Goal: Task Accomplishment & Management: Complete application form

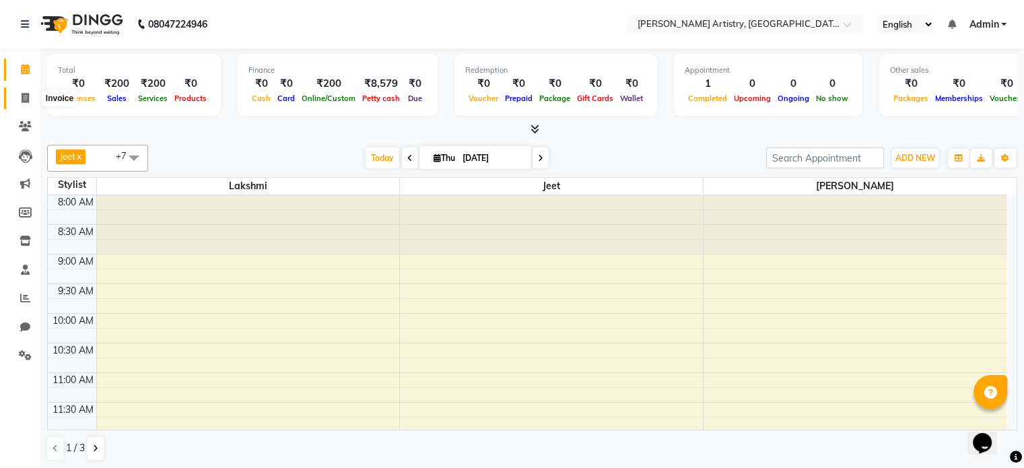
click at [16, 91] on span at bounding box center [25, 98] width 24 height 15
select select "service"
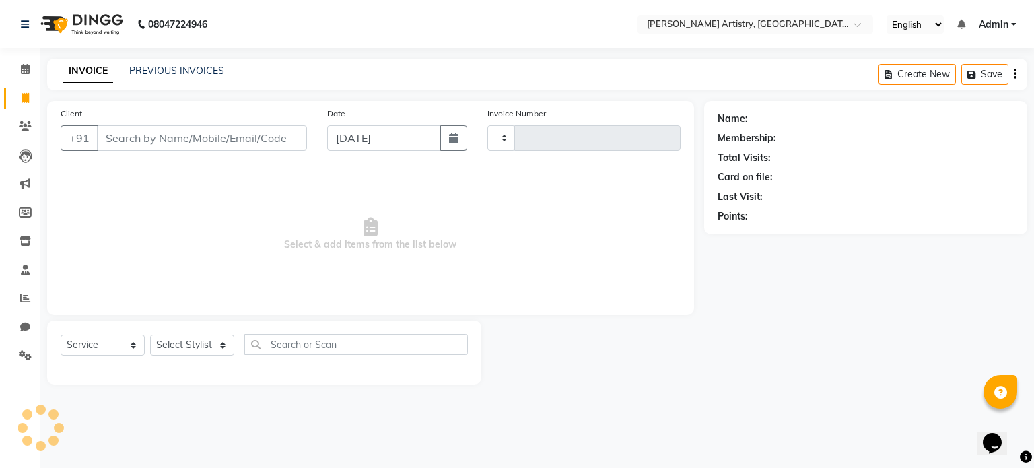
type input "0357"
select select "8322"
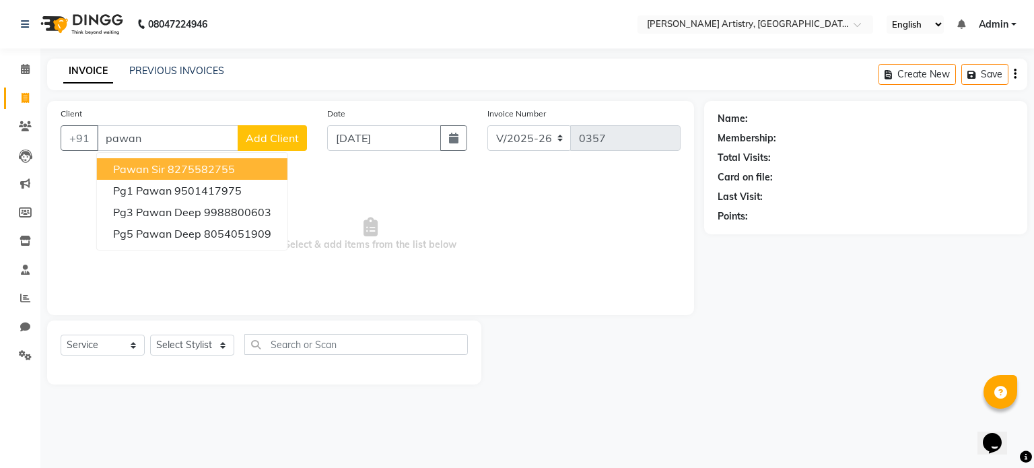
click at [255, 162] on button "Pawan Sir 8275582755" at bounding box center [192, 169] width 191 height 22
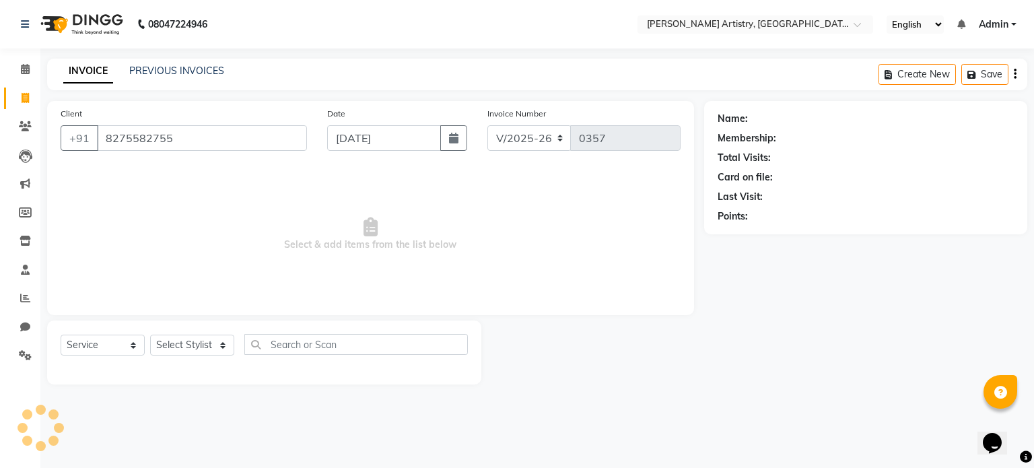
type input "8275582755"
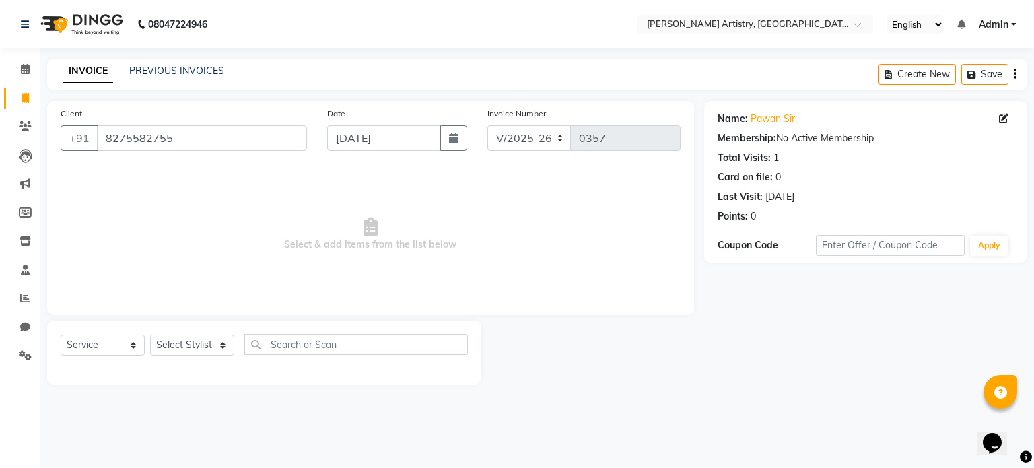
click at [204, 357] on div "Select Service Product Membership Package Voucher Prepaid Gift Card Select Styl…" at bounding box center [264, 350] width 407 height 32
click at [203, 355] on select "Select Stylist [PERSON_NAME] [PERSON_NAME] [PERSON_NAME]" at bounding box center [192, 345] width 84 height 21
select select "83999"
click at [150, 335] on select "Select Stylist [PERSON_NAME] [PERSON_NAME] [PERSON_NAME]" at bounding box center [192, 345] width 84 height 21
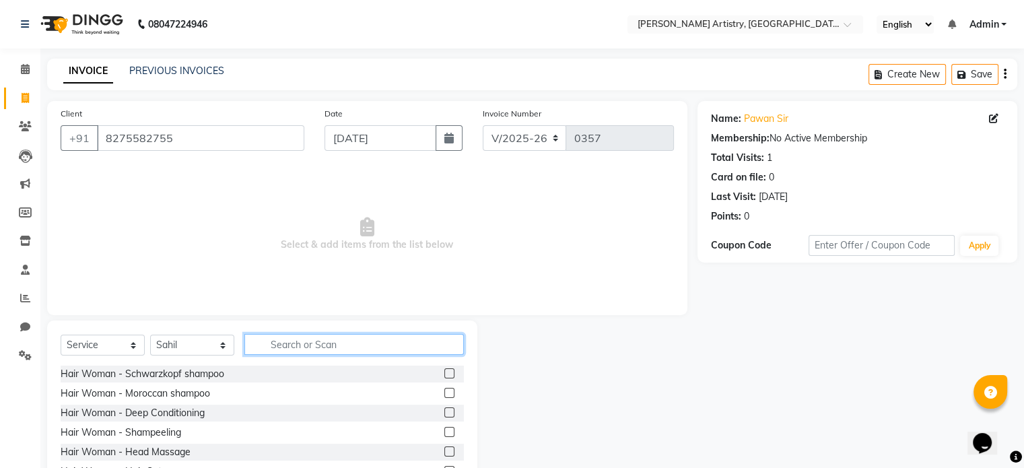
click at [365, 348] on input "text" at bounding box center [354, 344] width 220 height 21
type input "bea"
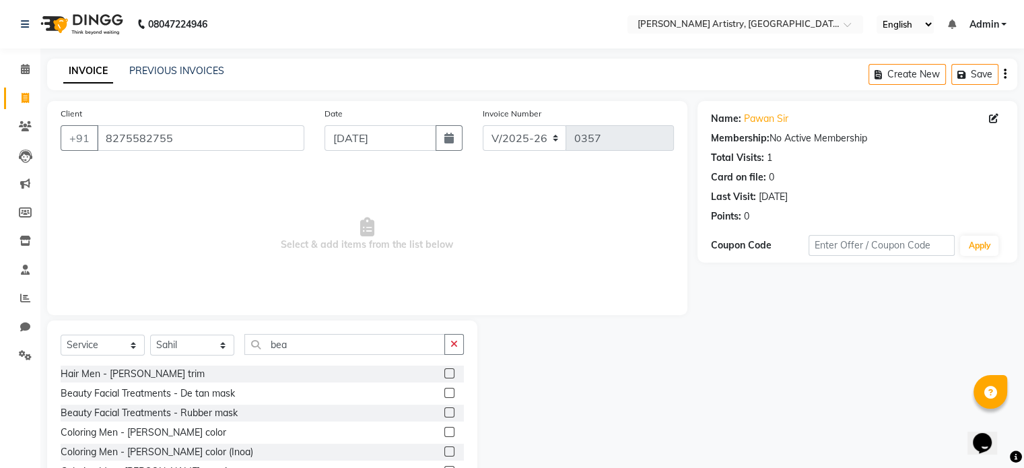
click at [444, 377] on label at bounding box center [449, 373] width 10 height 10
click at [444, 377] on input "checkbox" at bounding box center [448, 374] width 9 height 9
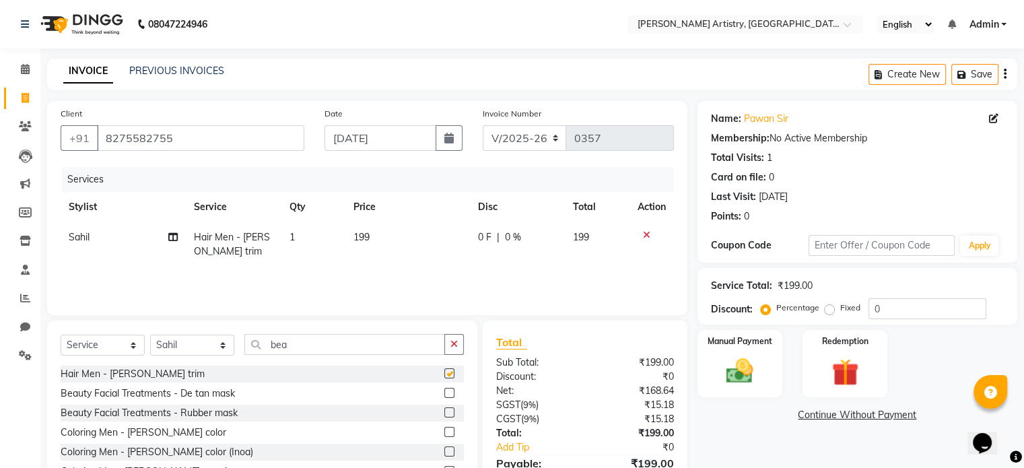
checkbox input "false"
click at [185, 351] on select "Select Stylist [PERSON_NAME] [PERSON_NAME] [PERSON_NAME]" at bounding box center [192, 345] width 84 height 21
select select "84201"
click at [150, 335] on select "Select Stylist [PERSON_NAME] [PERSON_NAME] [PERSON_NAME]" at bounding box center [192, 345] width 84 height 21
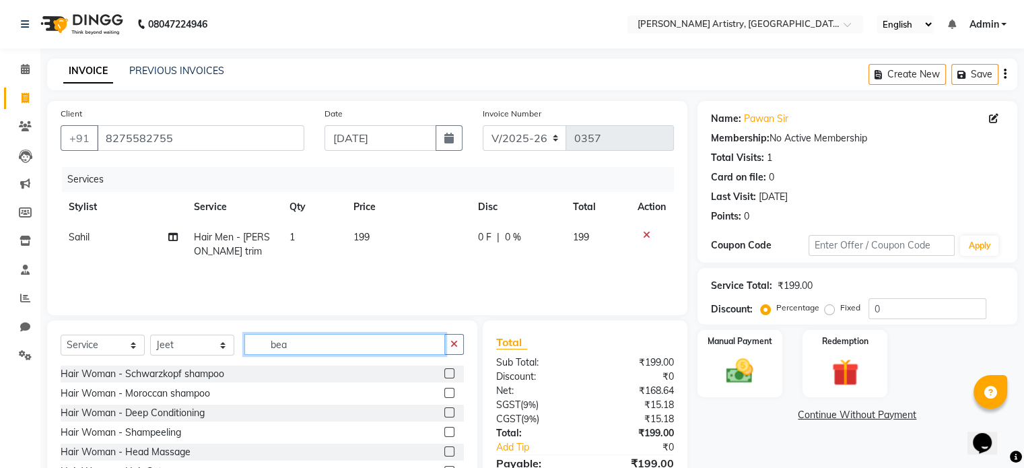
click at [296, 343] on input "bea" at bounding box center [344, 344] width 201 height 21
type input "bear"
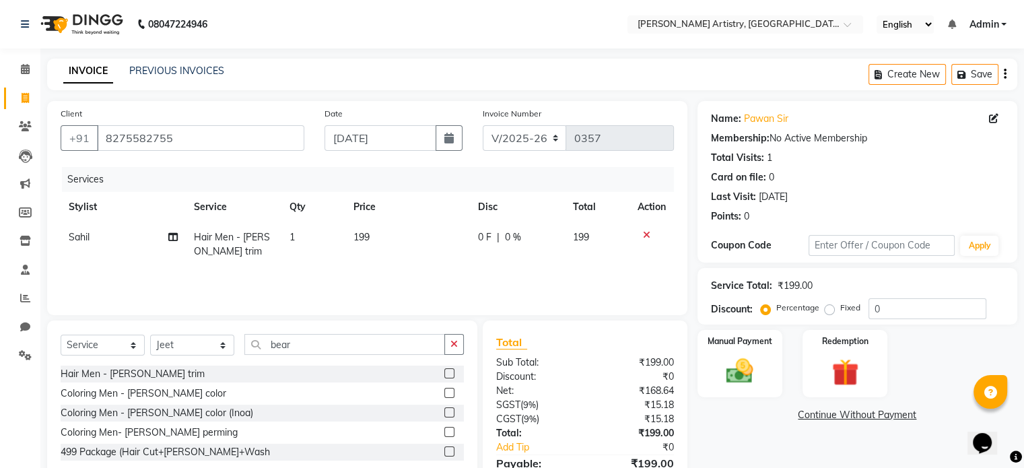
click at [449, 373] on label at bounding box center [449, 373] width 10 height 10
click at [449, 373] on input "checkbox" at bounding box center [448, 374] width 9 height 9
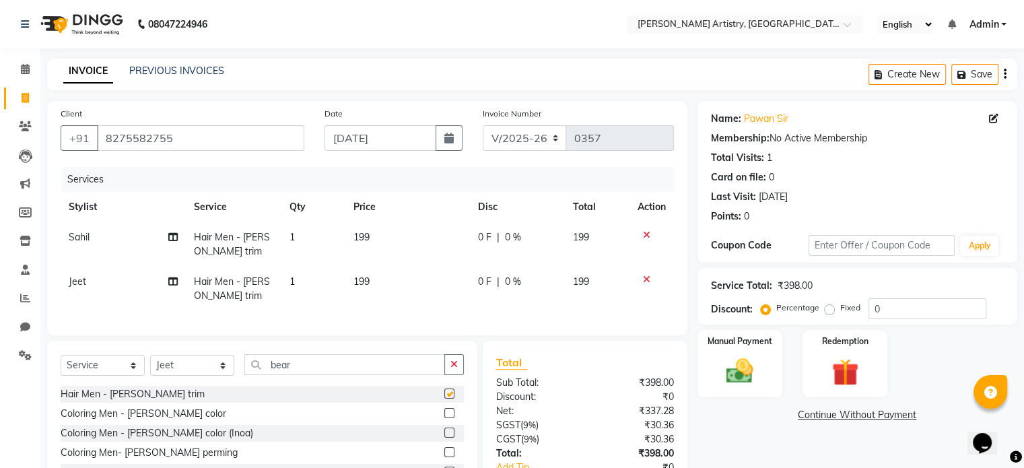
checkbox input "false"
click at [452, 369] on icon "button" at bounding box center [454, 364] width 7 height 9
click at [199, 376] on select "Select Stylist [PERSON_NAME] [PERSON_NAME] [PERSON_NAME]" at bounding box center [192, 365] width 84 height 21
select select "84000"
click at [150, 366] on select "Select Stylist [PERSON_NAME] [PERSON_NAME] [PERSON_NAME]" at bounding box center [192, 365] width 84 height 21
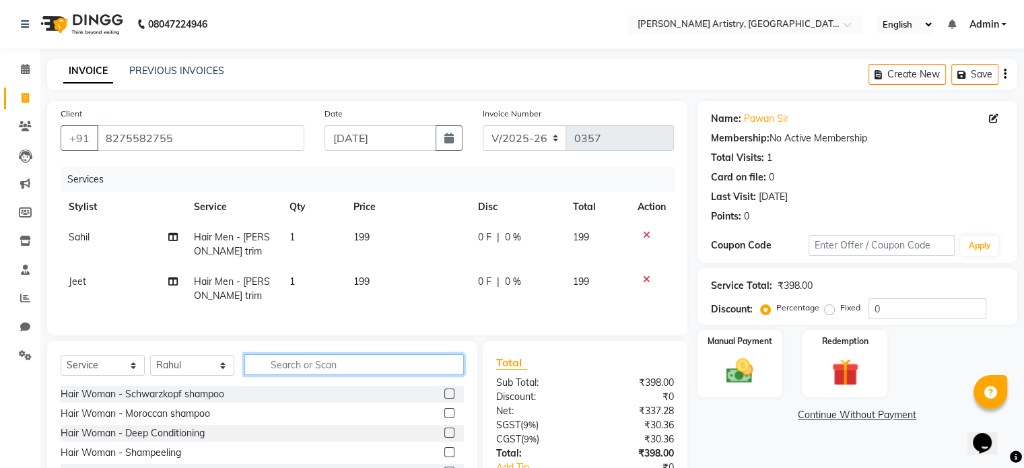
click at [294, 367] on input "text" at bounding box center [354, 364] width 220 height 21
type input "head"
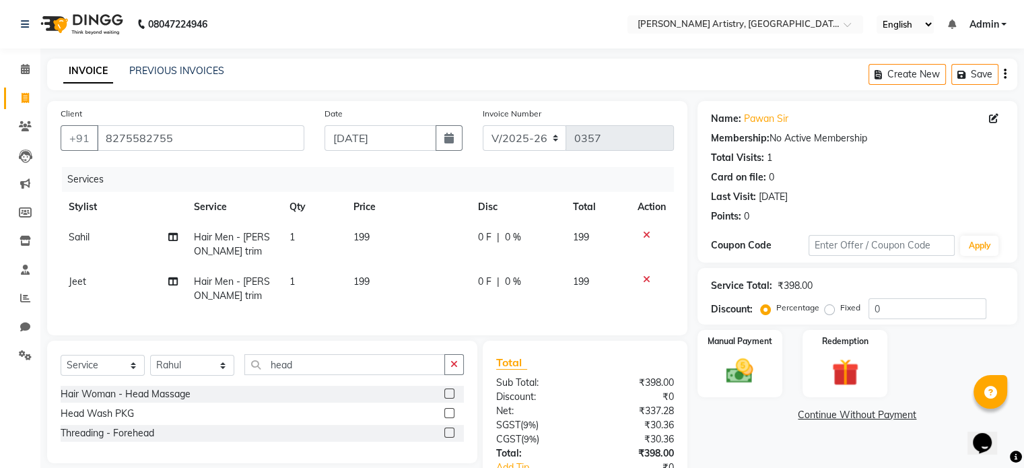
click at [447, 399] on label at bounding box center [449, 394] width 10 height 10
click at [447, 399] on input "checkbox" at bounding box center [448, 394] width 9 height 9
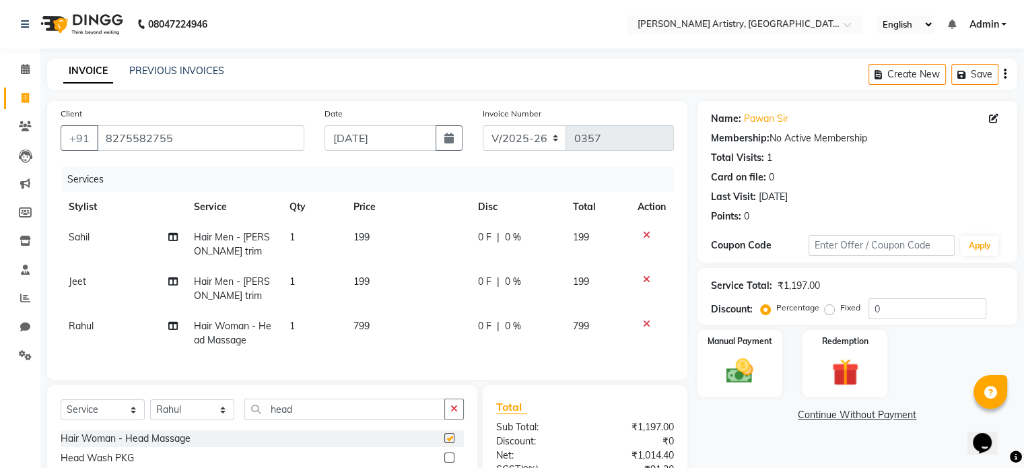
checkbox input "false"
click at [368, 329] on span "799" at bounding box center [362, 326] width 16 height 12
select select "84000"
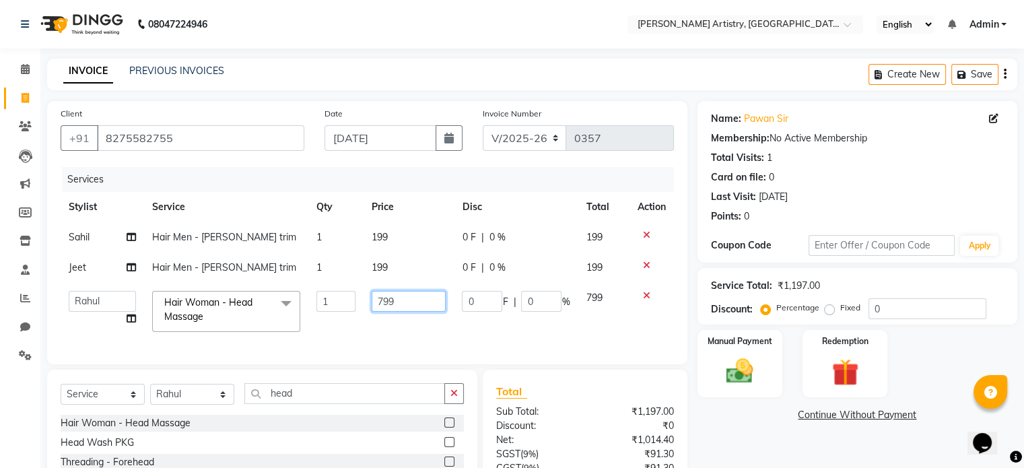
click at [401, 304] on input "799" at bounding box center [409, 301] width 74 height 21
type input "7"
type input "600"
click at [388, 265] on tbody "[PERSON_NAME] Hair Men - [PERSON_NAME] trim 1 199 0 F | 0 % 199 Jeet Hair Men -…" at bounding box center [368, 281] width 614 height 118
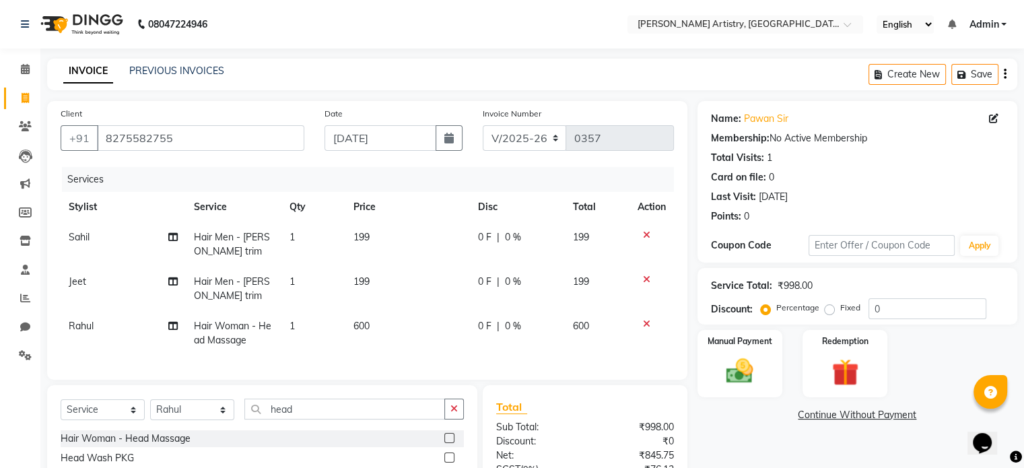
click at [385, 287] on td "199" at bounding box center [407, 289] width 125 height 44
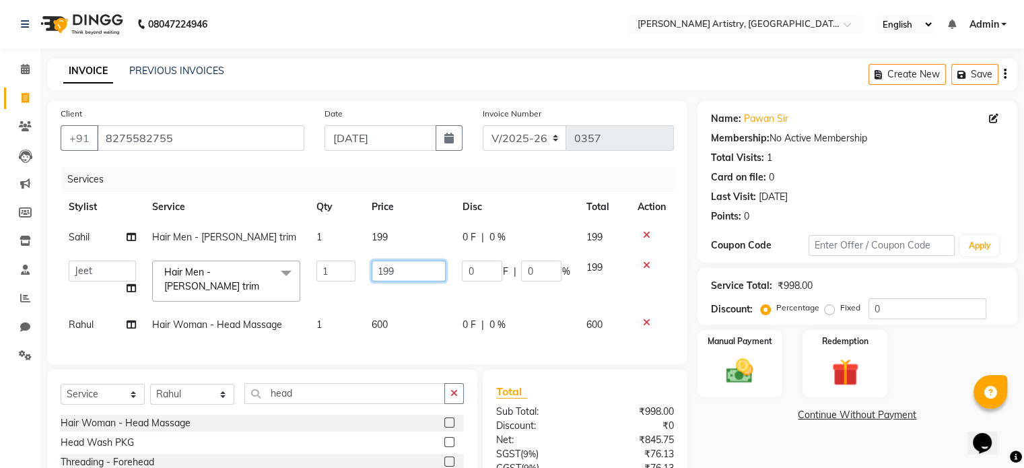
click at [396, 279] on input "199" at bounding box center [409, 271] width 74 height 21
type input "200"
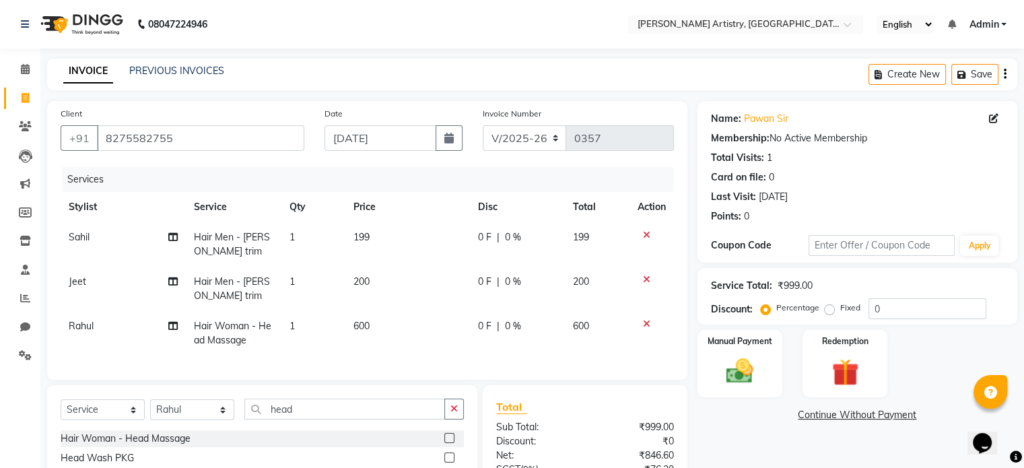
click at [379, 237] on td "199" at bounding box center [407, 244] width 125 height 44
select select "83999"
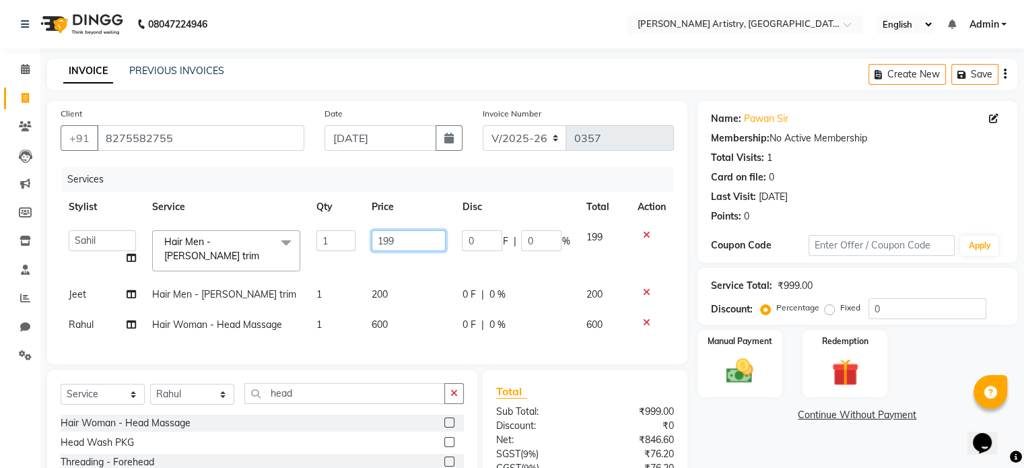
click at [379, 237] on input "199" at bounding box center [409, 240] width 74 height 21
type input "200"
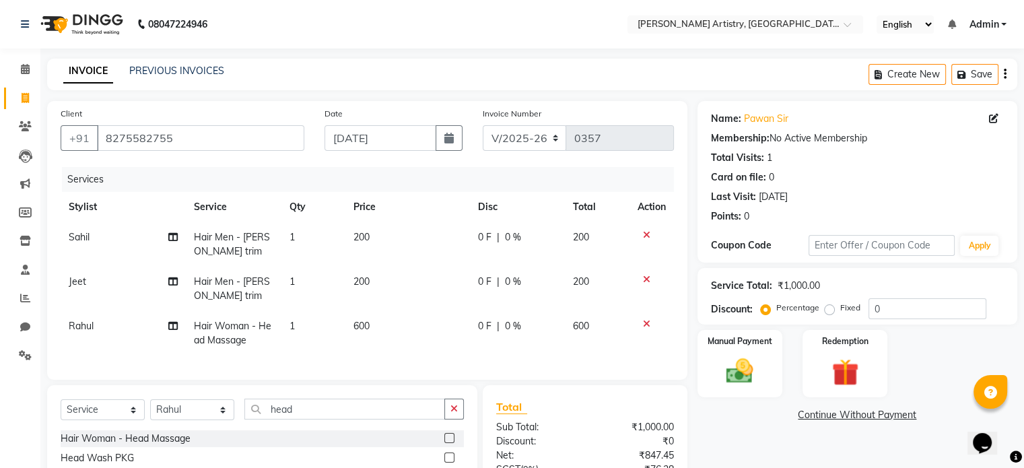
click at [579, 362] on div "Client [PHONE_NUMBER] Date [DATE] Invoice Number V/2025 V/[PHONE_NUMBER] Servic…" at bounding box center [367, 240] width 640 height 279
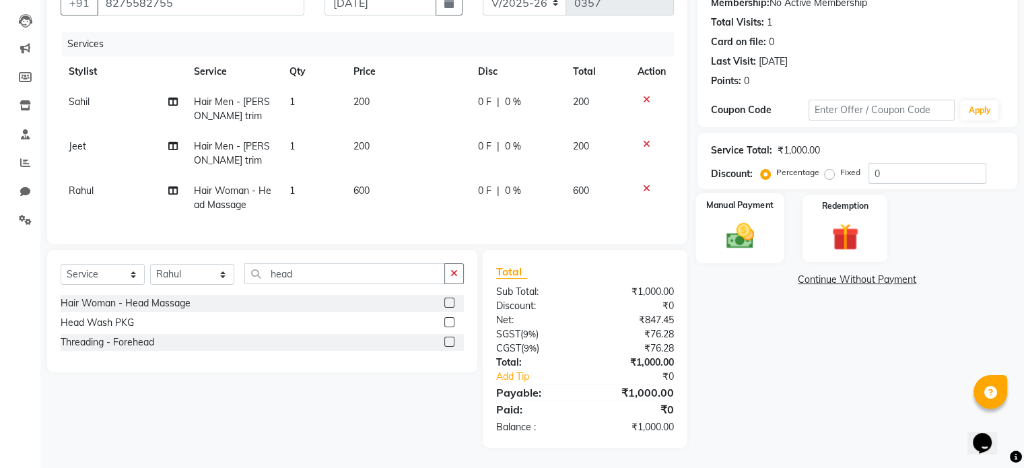
click at [748, 230] on img at bounding box center [739, 236] width 45 height 32
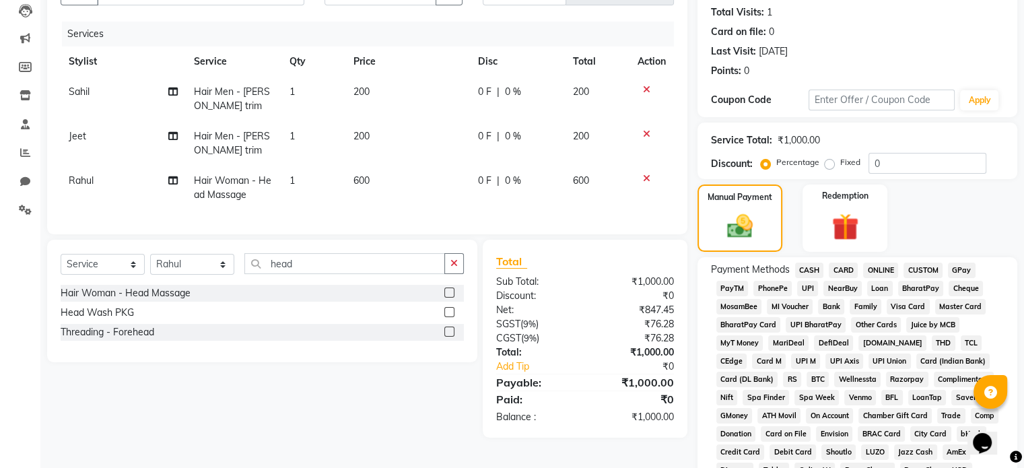
click at [811, 267] on span "CASH" at bounding box center [809, 270] width 29 height 15
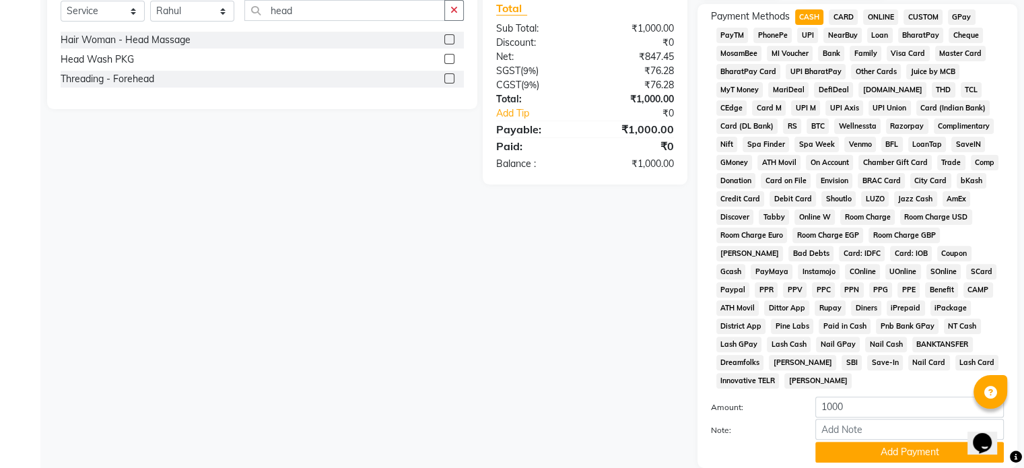
scroll to position [490, 0]
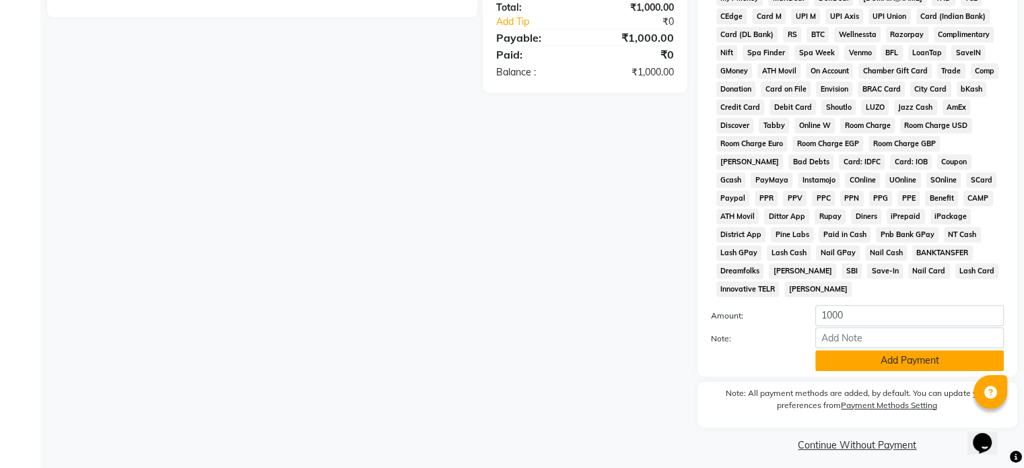
click at [860, 352] on button "Add Payment" at bounding box center [910, 360] width 189 height 21
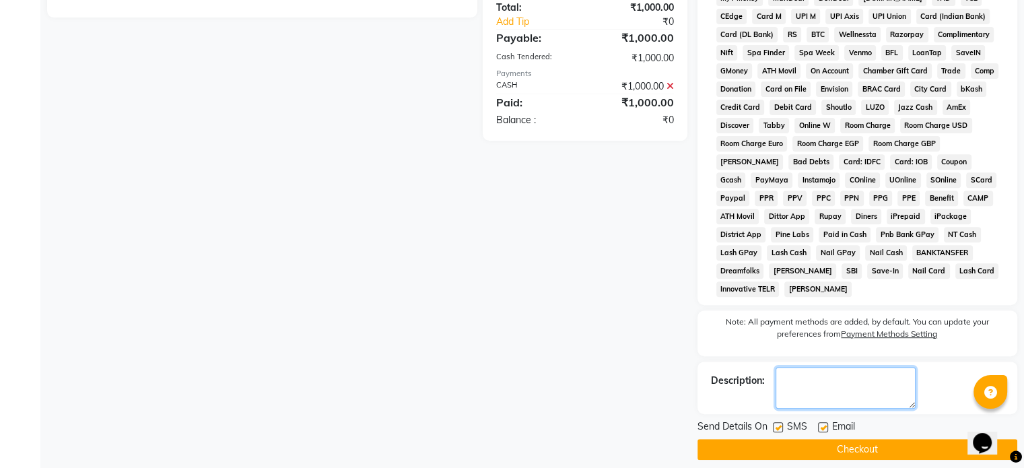
click at [842, 378] on textarea at bounding box center [846, 388] width 140 height 42
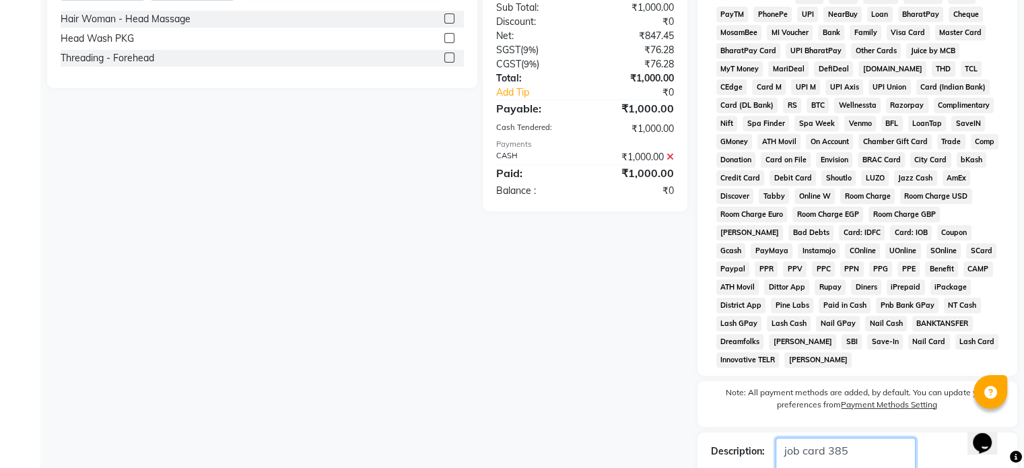
scroll to position [494, 0]
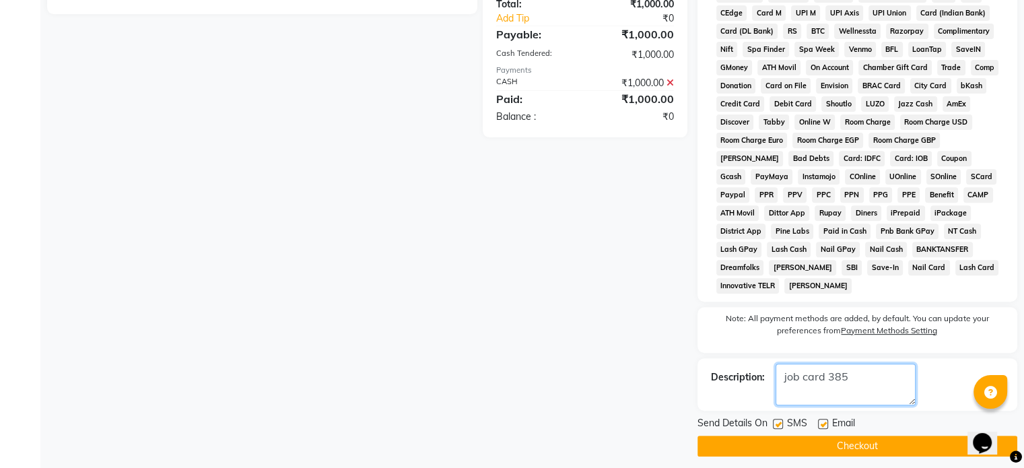
type textarea "job card 385"
click at [840, 436] on button "Checkout" at bounding box center [858, 446] width 320 height 21
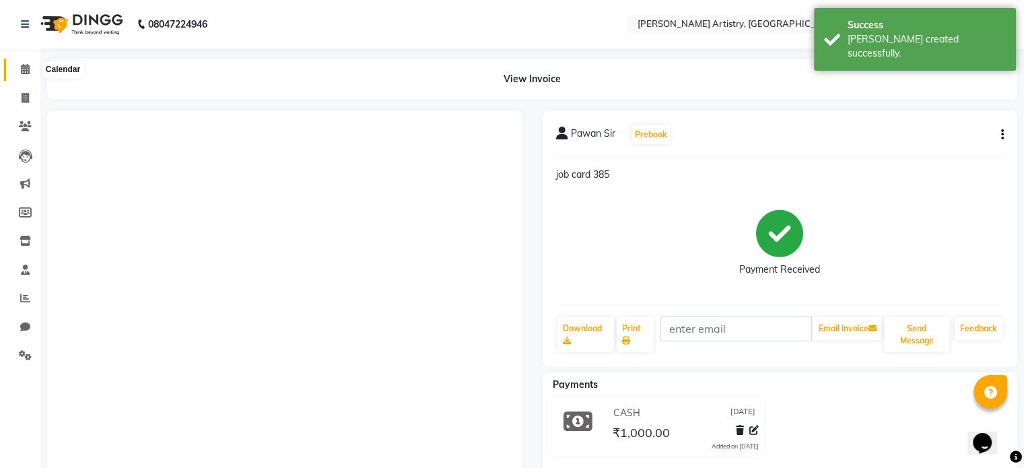
click at [24, 69] on icon at bounding box center [25, 69] width 9 height 10
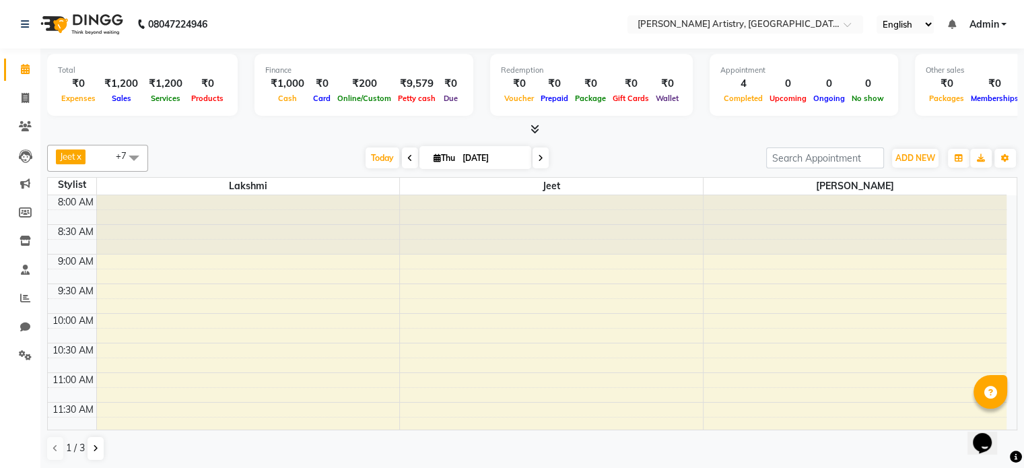
click at [536, 125] on icon at bounding box center [535, 129] width 9 height 10
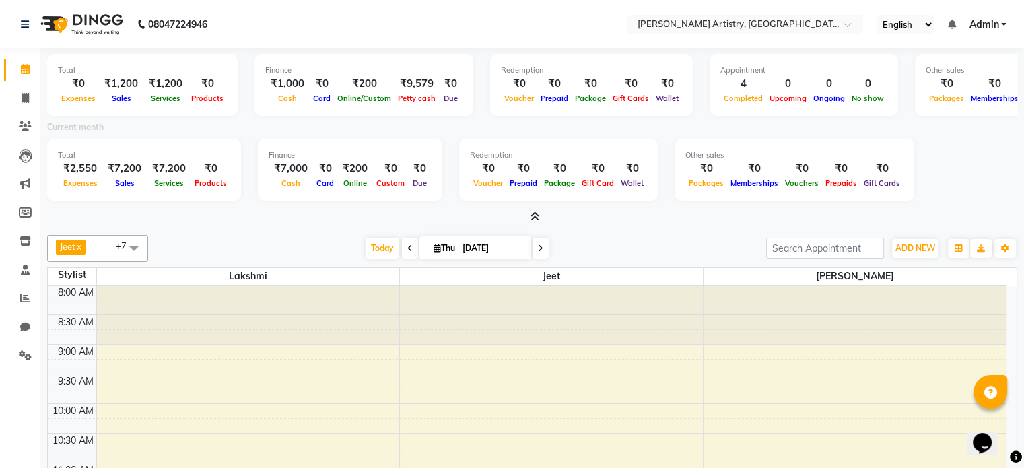
click at [537, 216] on icon at bounding box center [535, 216] width 9 height 10
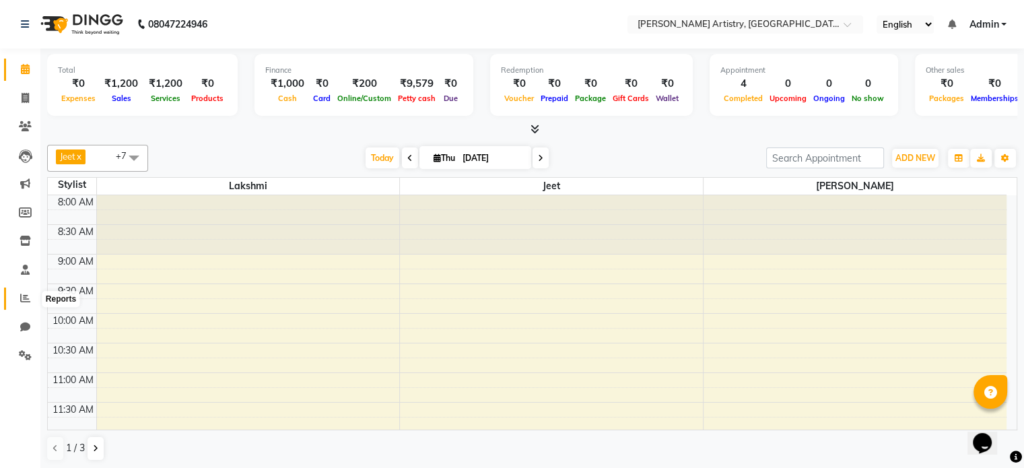
click at [26, 295] on icon at bounding box center [25, 298] width 10 height 10
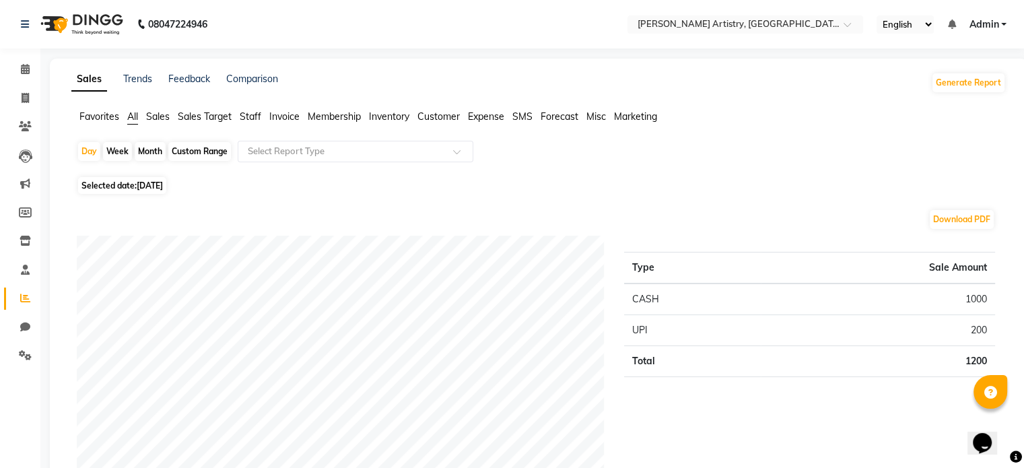
click at [490, 118] on span "Expense" at bounding box center [486, 116] width 36 height 12
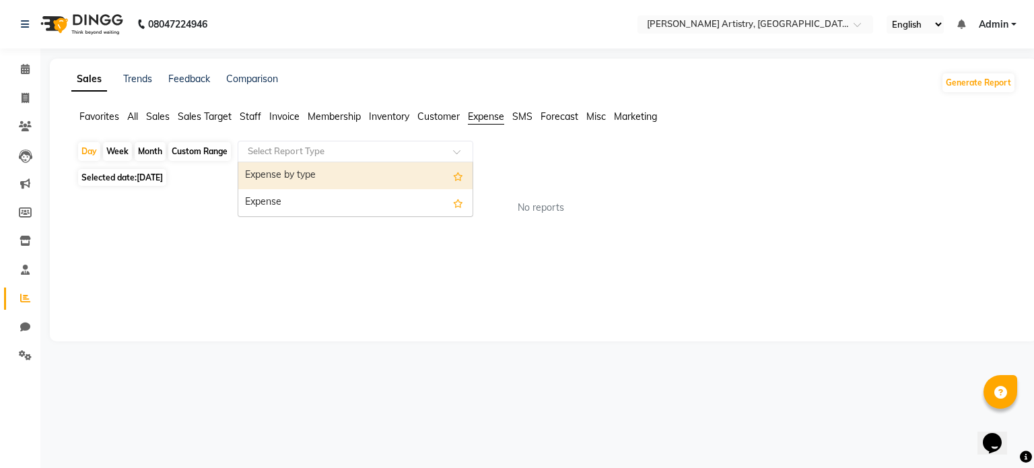
click at [435, 157] on input "text" at bounding box center [342, 151] width 194 height 13
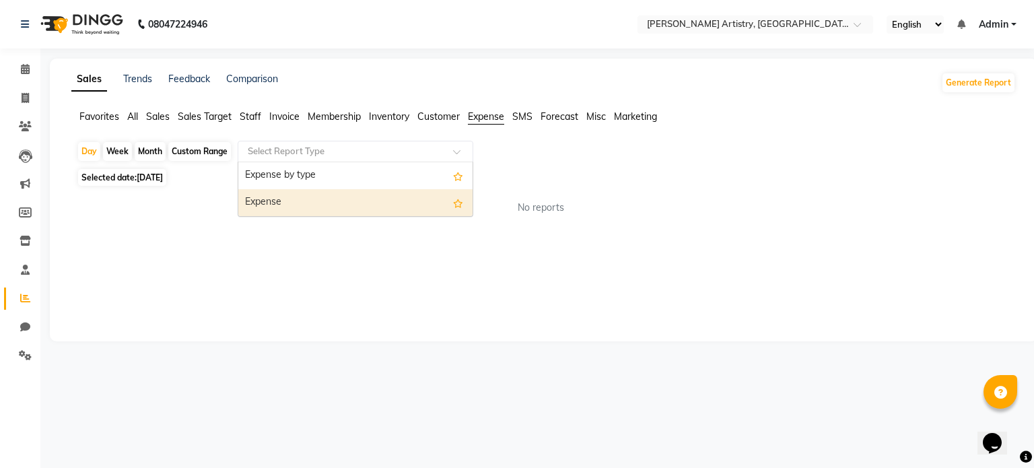
click at [411, 215] on div "Expense" at bounding box center [355, 202] width 234 height 27
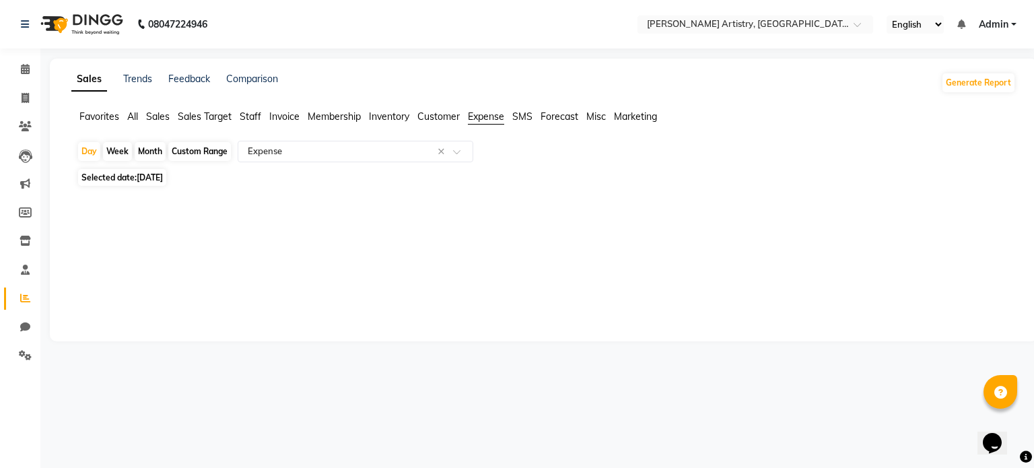
click at [166, 184] on span "Selected date: [DATE]" at bounding box center [122, 177] width 88 height 17
select select "9"
select select "2025"
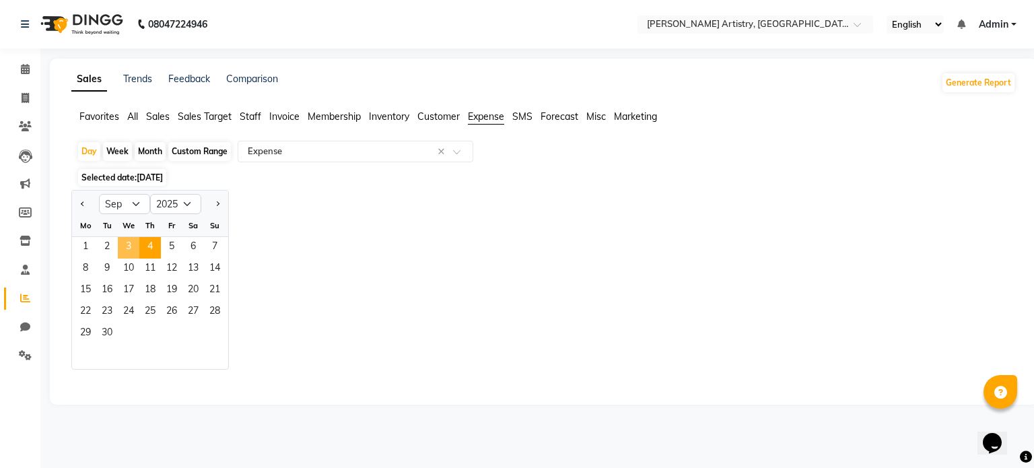
click at [131, 246] on span "3" at bounding box center [129, 248] width 22 height 22
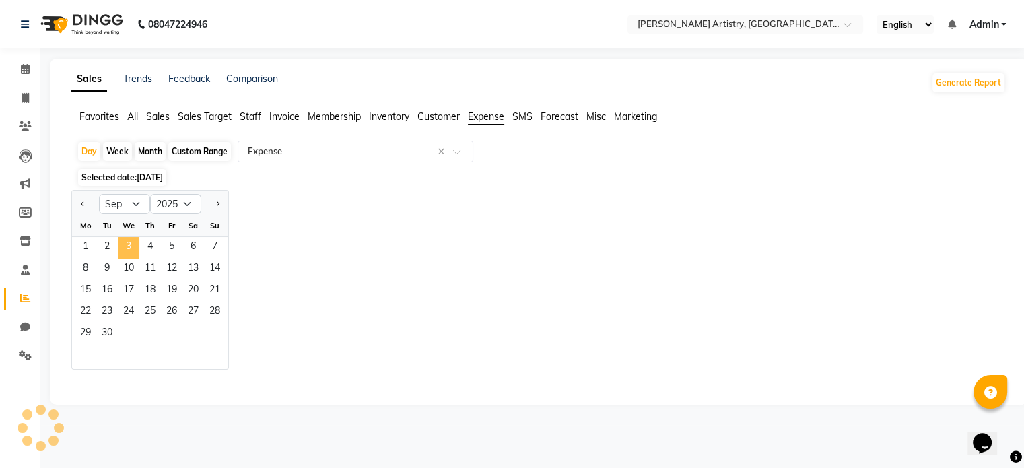
select select "full_report"
select select "pdf"
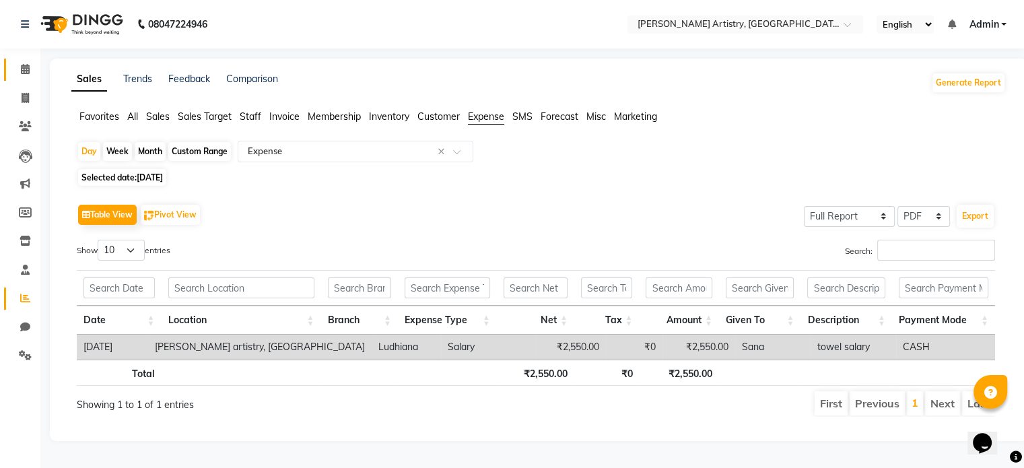
click at [31, 61] on link "Calendar" at bounding box center [20, 70] width 32 height 22
